Goal: Find contact information: Find contact information

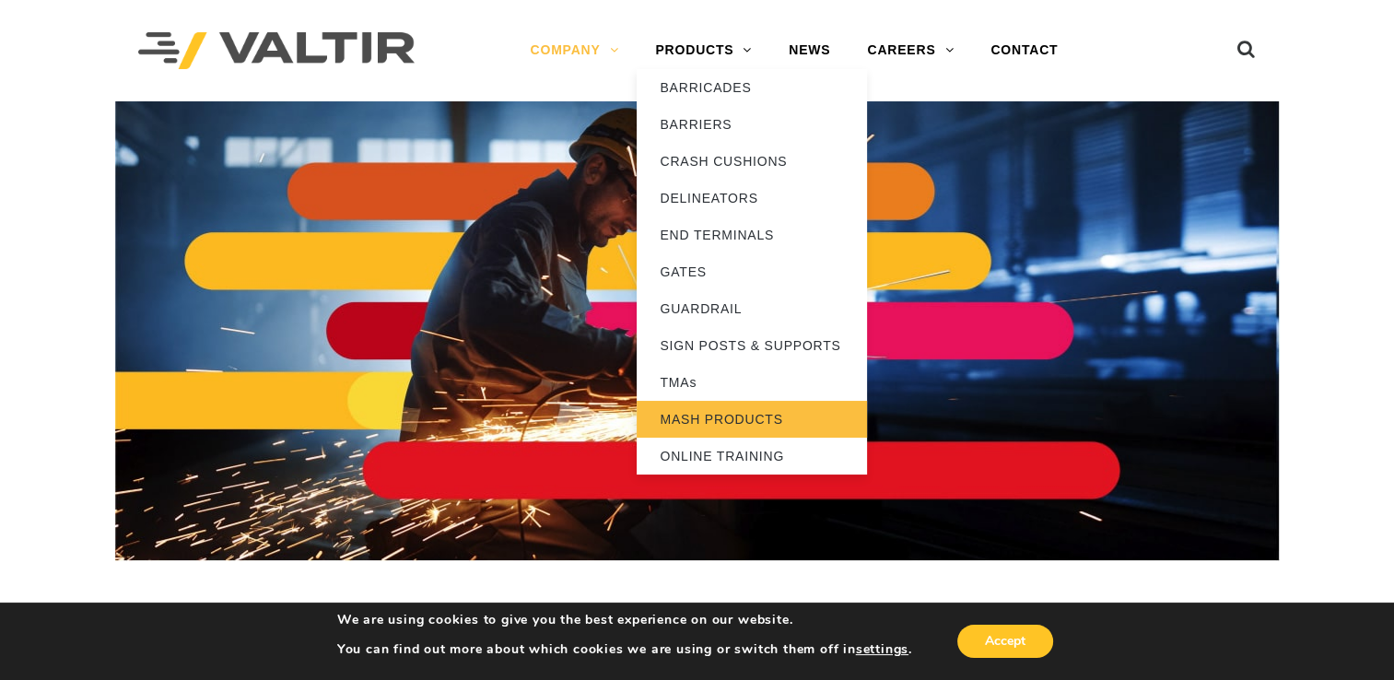
click at [700, 419] on link "MASH PRODUCTS" at bounding box center [752, 419] width 230 height 37
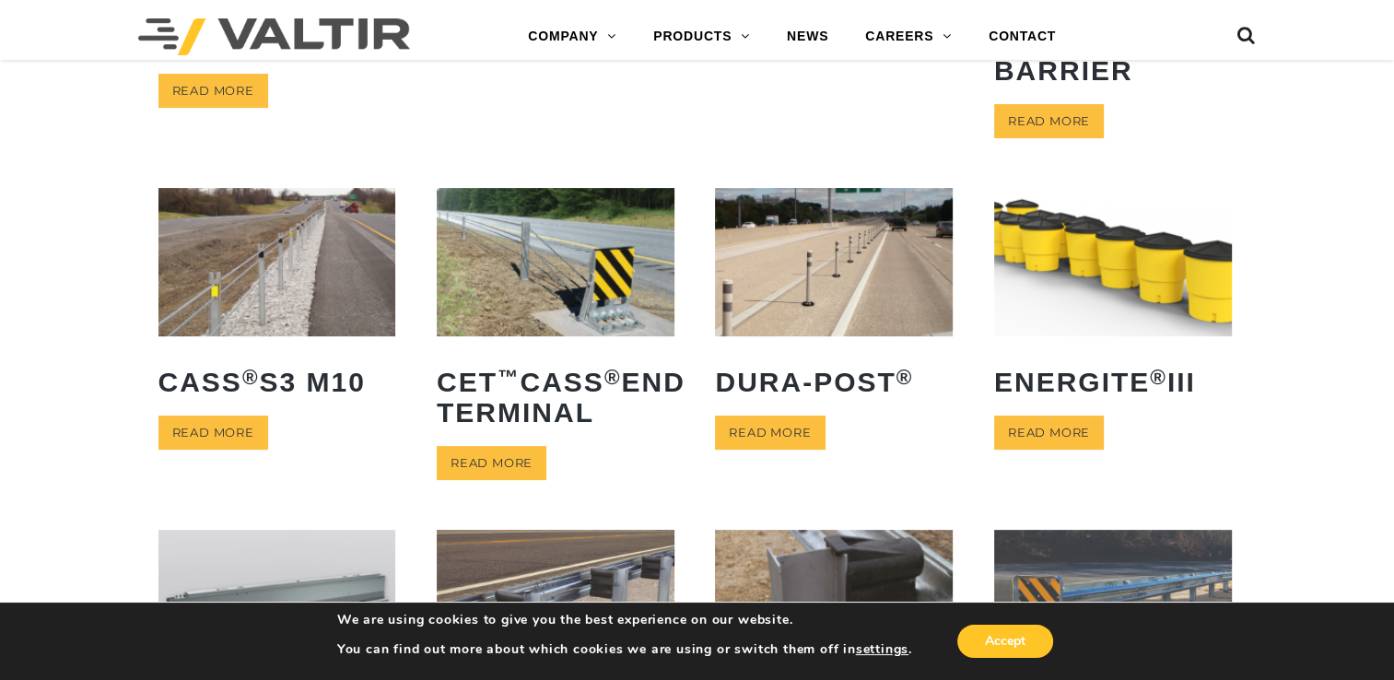
scroll to position [420, 0]
click at [1037, 426] on link "Read more" at bounding box center [1049, 432] width 110 height 34
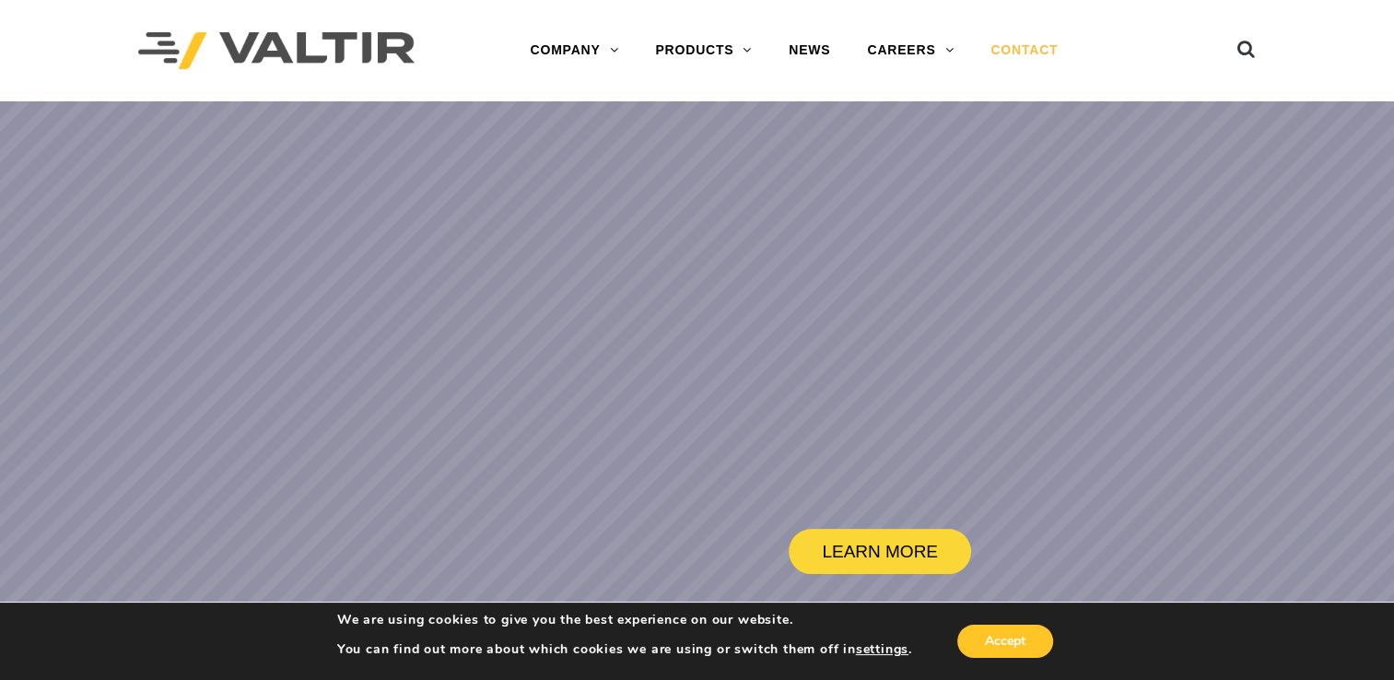
click at [1027, 50] on link "CONTACT" at bounding box center [1024, 50] width 104 height 37
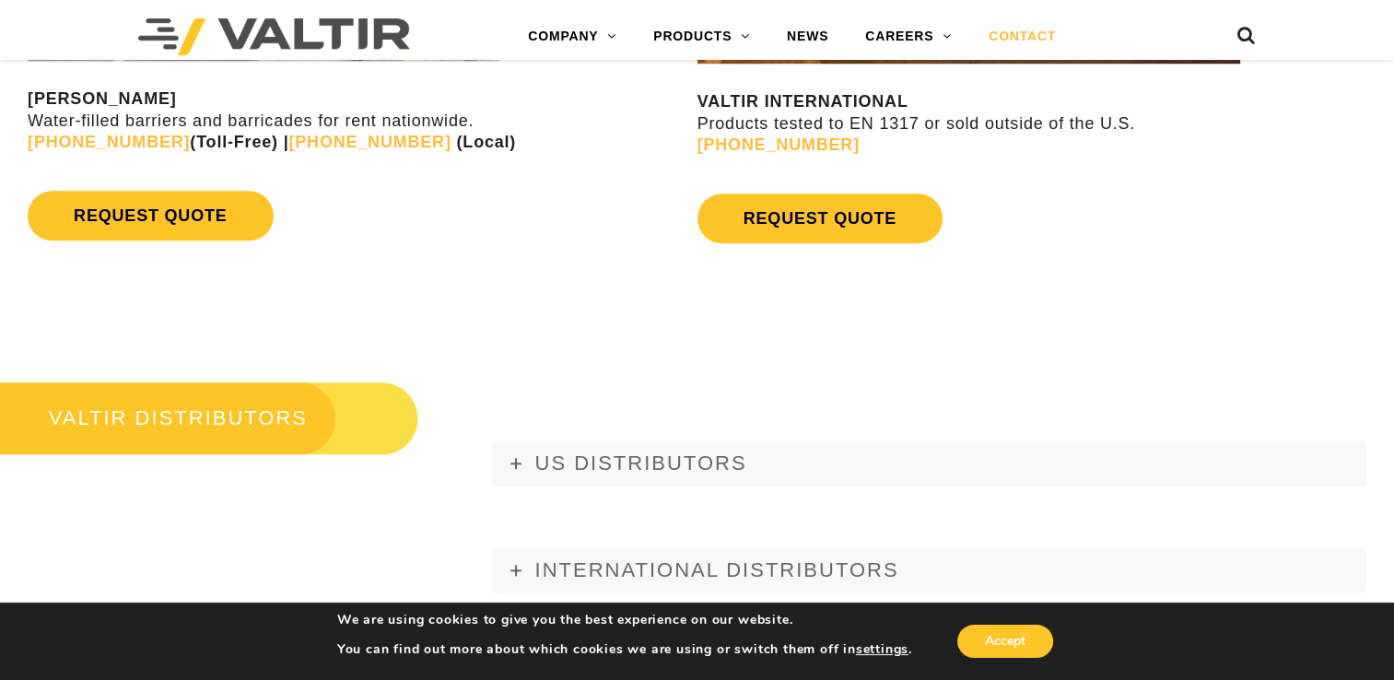
scroll to position [1871, 0]
